Goal: Transaction & Acquisition: Book appointment/travel/reservation

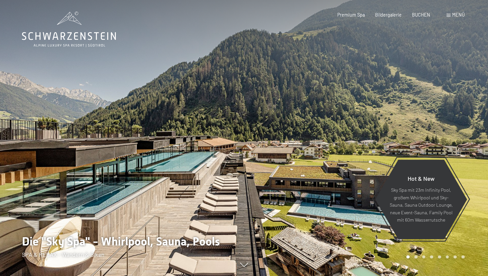
click at [418, 18] on div "Premium Spa Bildergalerie BUCHEN" at bounding box center [379, 15] width 124 height 7
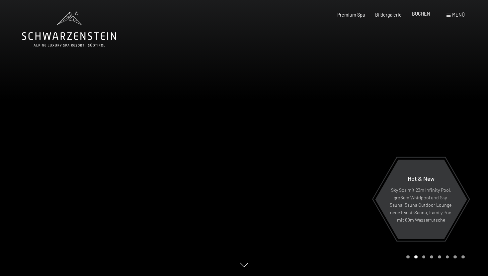
click at [416, 16] on span "BUCHEN" at bounding box center [421, 14] width 18 height 6
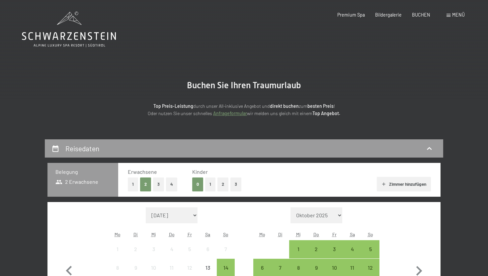
click at [221, 189] on button "2" at bounding box center [223, 185] width 11 height 14
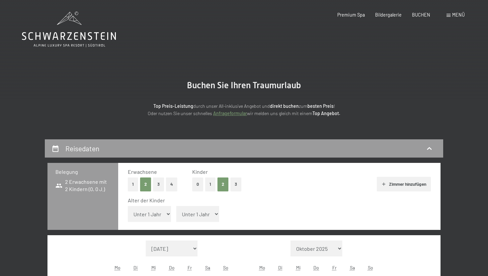
click at [200, 219] on select "Unter 1 Jahr 1 Jahr 2 Jahre 3 Jahre 4 Jahre 5 Jahre 6 Jahre 7 Jahre 8 Jahre 9 J…" at bounding box center [197, 214] width 43 height 16
select select "5"
click at [176, 206] on select "Unter 1 Jahr 1 Jahr 2 Jahre 3 Jahre 4 Jahre 5 Jahre 6 Jahre 7 Jahre 8 Jahre 9 J…" at bounding box center [197, 214] width 43 height 16
click at [161, 212] on select "Unter 1 Jahr 1 Jahr 2 Jahre 3 Jahre 4 Jahre 5 Jahre 6 Jahre 7 Jahre 8 Jahre 9 J…" at bounding box center [149, 214] width 43 height 16
select select "6"
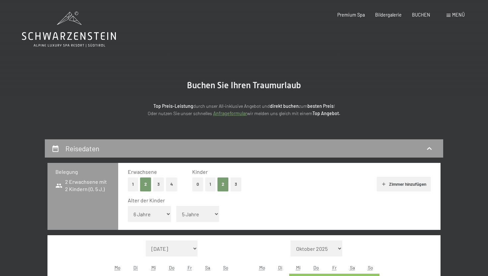
click at [128, 206] on select "Unter 1 Jahr 1 Jahr 2 Jahre 3 Jahre 4 Jahre 5 Jahre 6 Jahre 7 Jahre 8 Jahre 9 J…" at bounding box center [149, 214] width 43 height 16
click at [187, 222] on select "Unter 1 Jahr 1 Jahr 2 Jahre 3 Jahre 4 Jahre 5 Jahre 6 Jahre 7 Jahre 8 Jahre 9 J…" at bounding box center [197, 214] width 43 height 16
select select "4"
click at [176, 206] on select "Unter 1 Jahr 1 Jahr 2 Jahre 3 Jahre 4 Jahre 5 Jahre 6 Jahre 7 Jahre 8 Jahre 9 J…" at bounding box center [197, 214] width 43 height 16
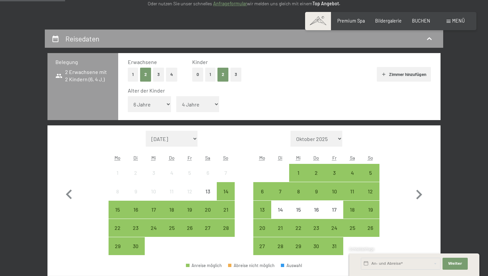
scroll to position [114, 0]
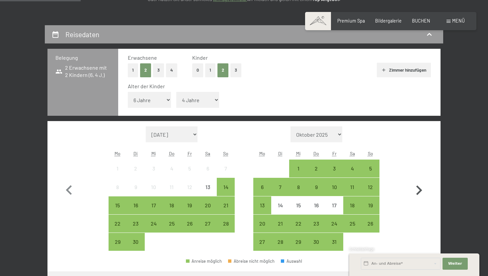
click at [419, 190] on icon "button" at bounding box center [419, 191] width 6 height 10
select select "2025-10-01"
select select "2025-11-01"
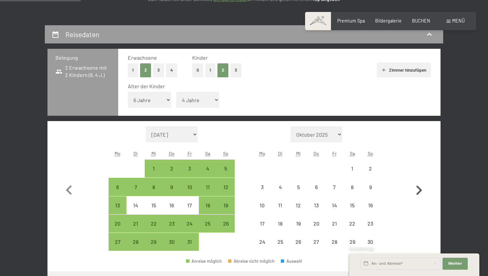
click at [419, 190] on icon "button" at bounding box center [419, 191] width 6 height 10
select select "2025-11-01"
select select "2025-12-01"
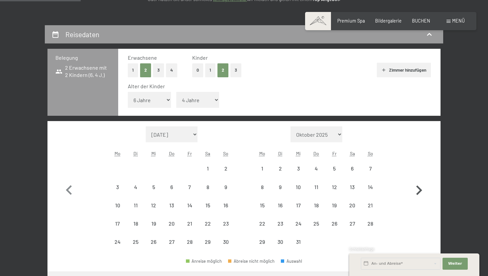
click at [419, 190] on icon "button" at bounding box center [419, 191] width 6 height 10
select select "2025-12-01"
select select "2026-01-01"
click at [419, 190] on icon "button" at bounding box center [419, 191] width 6 height 10
select select "2026-01-01"
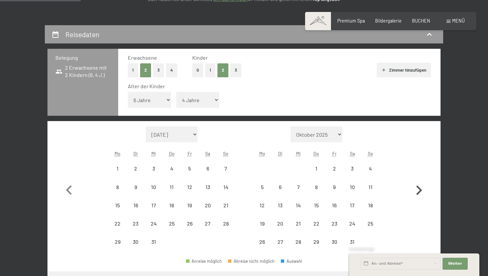
select select "2026-02-01"
select select "2026-01-01"
select select "2026-02-01"
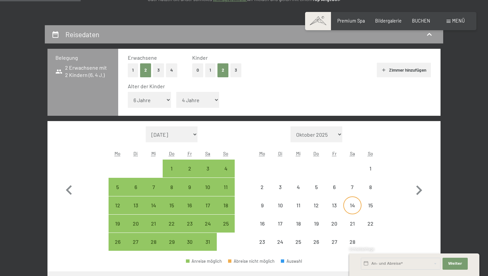
select select "2026-01-01"
select select "2026-02-01"
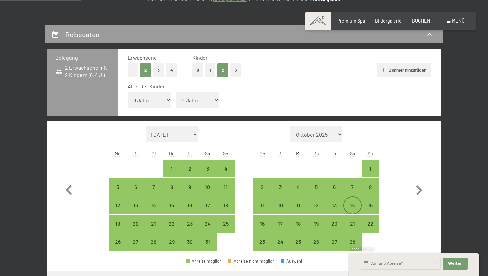
click at [354, 204] on div "14" at bounding box center [352, 211] width 17 height 17
select select "2026-01-01"
select select "2026-02-01"
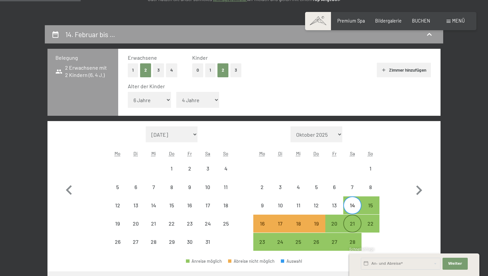
click at [356, 225] on div "21" at bounding box center [352, 229] width 17 height 17
select select "2026-01-01"
select select "2026-02-01"
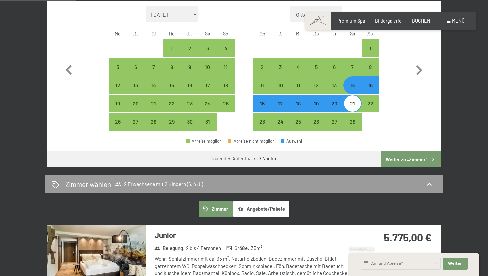
click at [395, 155] on button "Weiter zu „Zimmer“" at bounding box center [410, 159] width 59 height 16
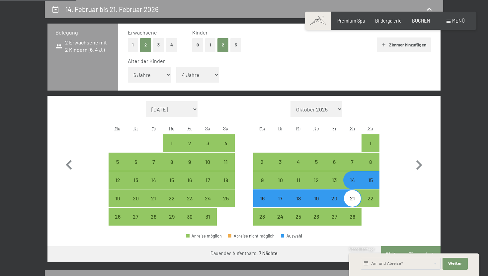
select select "2026-01-01"
select select "2026-02-01"
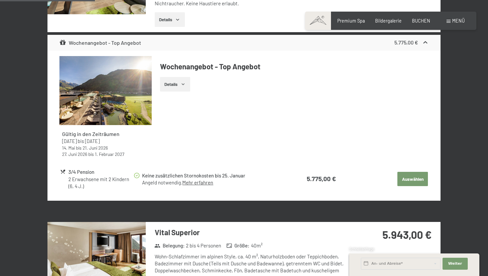
scroll to position [259, 0]
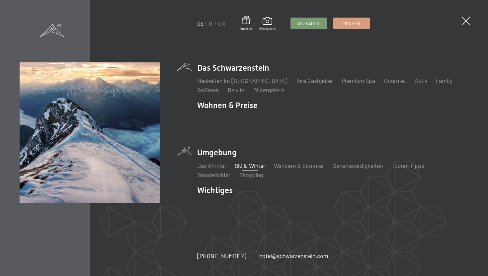
click at [247, 162] on link "Ski & Winter" at bounding box center [250, 165] width 31 height 7
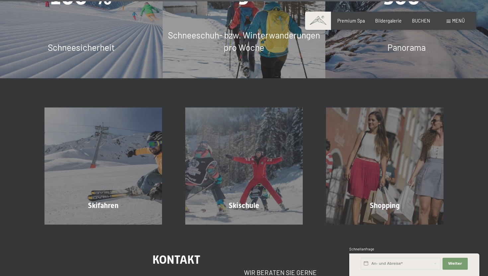
scroll to position [1861, 0]
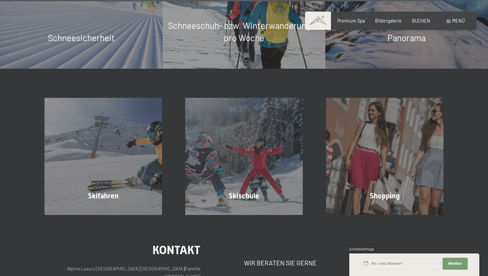
click at [455, 19] on span "Menü" at bounding box center [458, 21] width 13 height 6
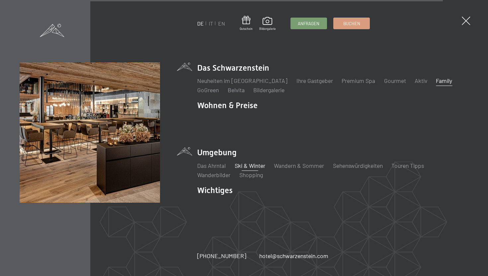
click at [436, 84] on link "Family" at bounding box center [444, 80] width 16 height 7
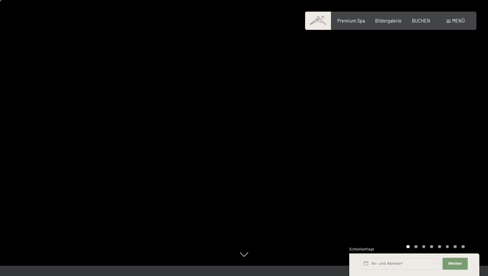
scroll to position [11, 0]
click at [416, 247] on div "Schnellanfrage" at bounding box center [414, 250] width 130 height 6
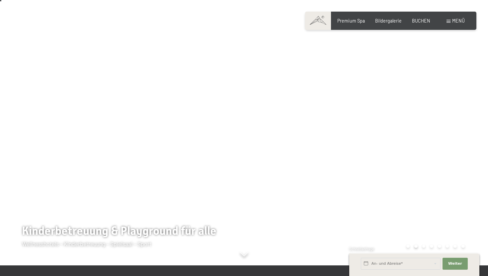
click at [415, 247] on div "Schnellanfrage" at bounding box center [414, 250] width 130 height 6
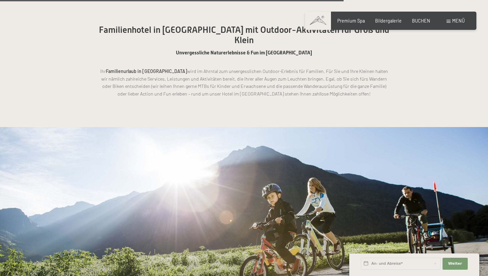
scroll to position [3003, 0]
